Goal: Check status

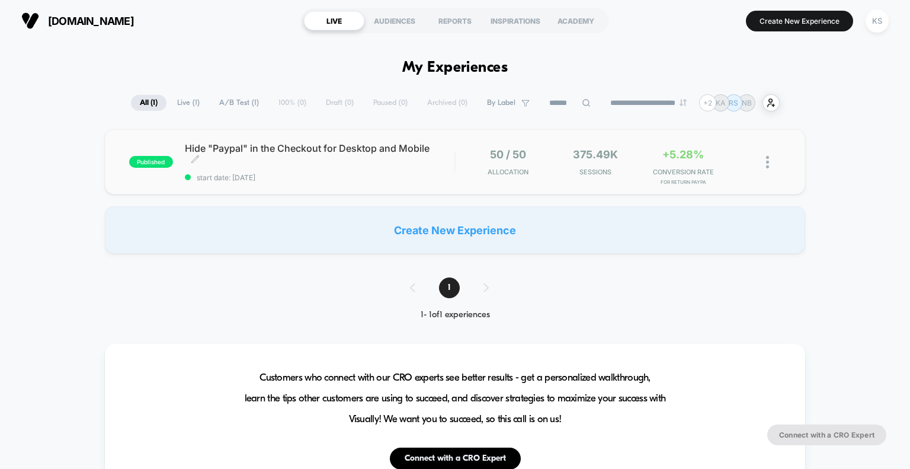
click at [283, 161] on span "Hide "Paypal" in the Checkout for Desktop and Mobile Click to edit experience d…" at bounding box center [320, 154] width 270 height 24
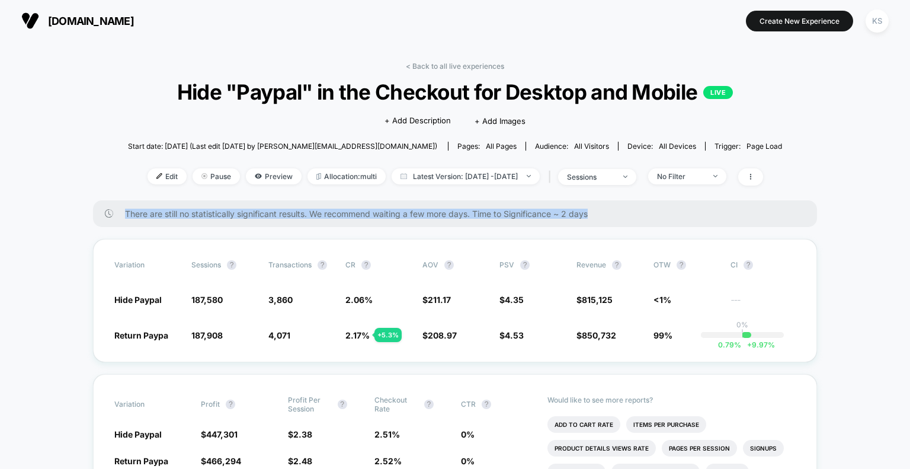
drag, startPoint x: 125, startPoint y: 215, endPoint x: 630, endPoint y: 217, distance: 504.8
click at [630, 217] on span "There are still no statistically significant results. We recommend waiting a fe…" at bounding box center [459, 214] width 668 height 10
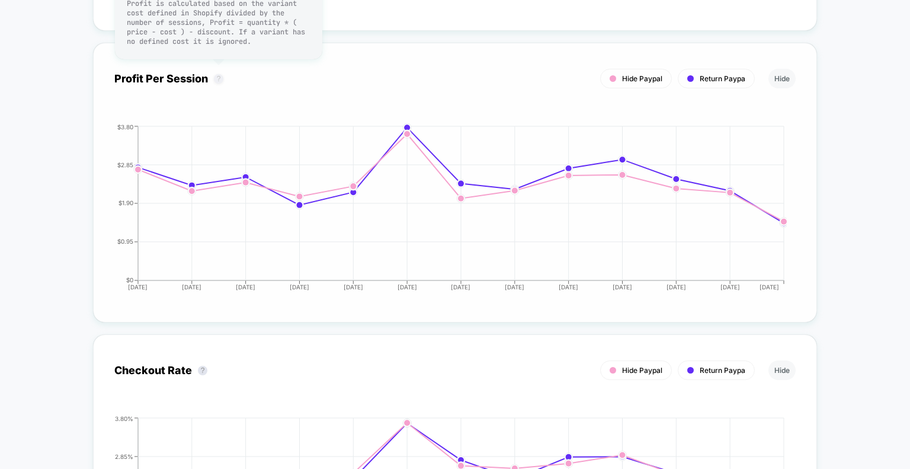
scroll to position [2429, 0]
